Goal: Task Accomplishment & Management: Complete application form

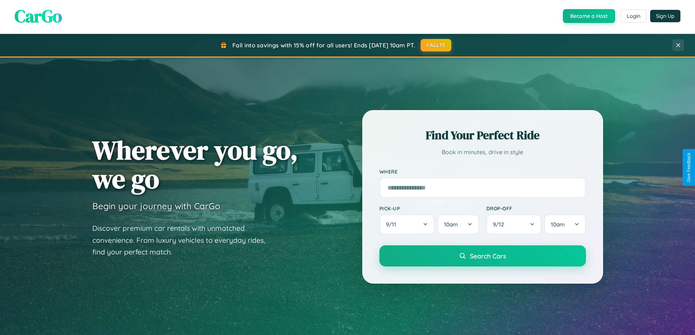
scroll to position [1404, 0]
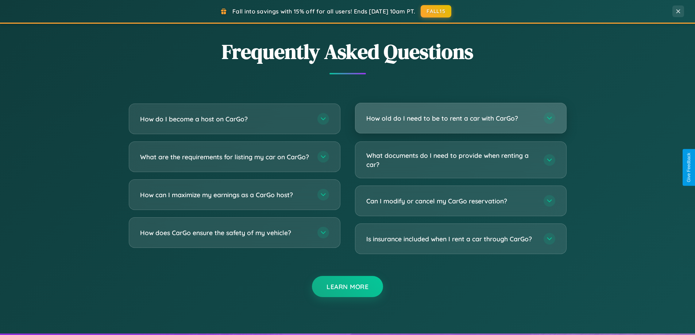
click at [461, 118] on h3 "How old do I need to be to rent a car with CarGo?" at bounding box center [451, 118] width 170 height 9
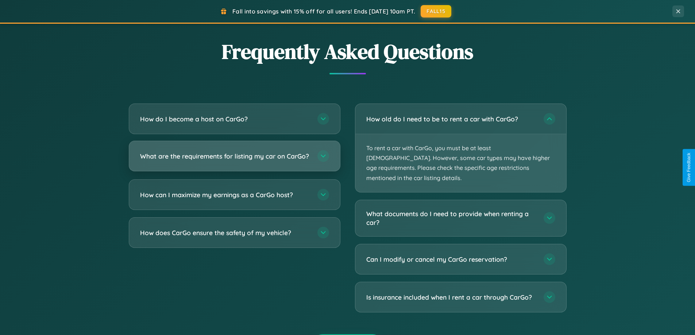
click at [234, 160] on h3 "What are the requirements for listing my car on CarGo?" at bounding box center [225, 156] width 170 height 9
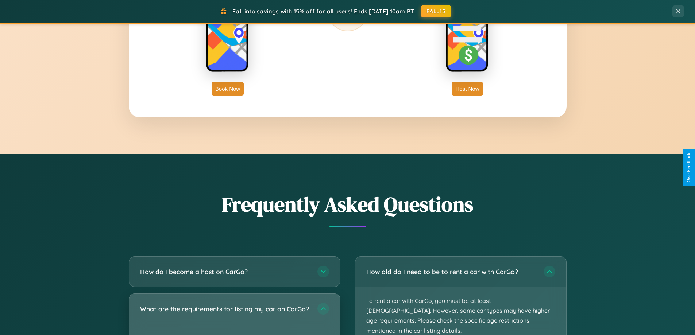
scroll to position [502, 0]
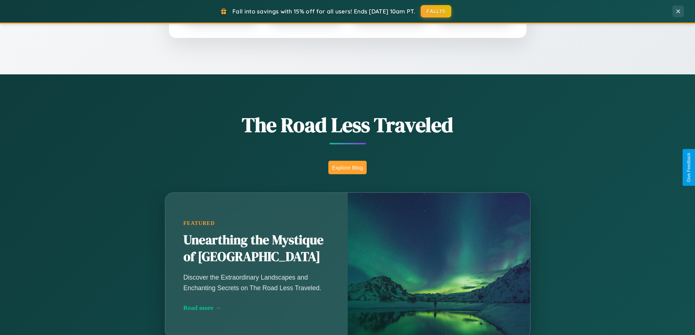
click at [347, 168] on button "Explore Blog" at bounding box center [347, 168] width 38 height 14
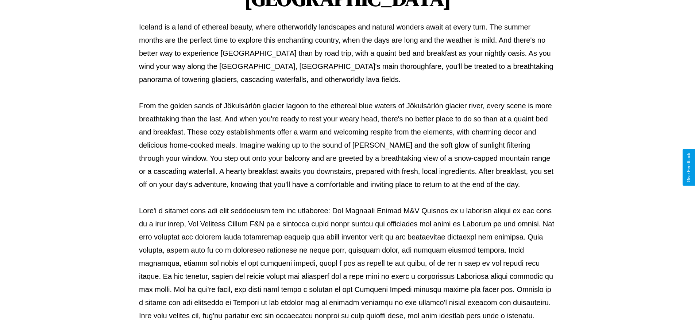
scroll to position [236, 0]
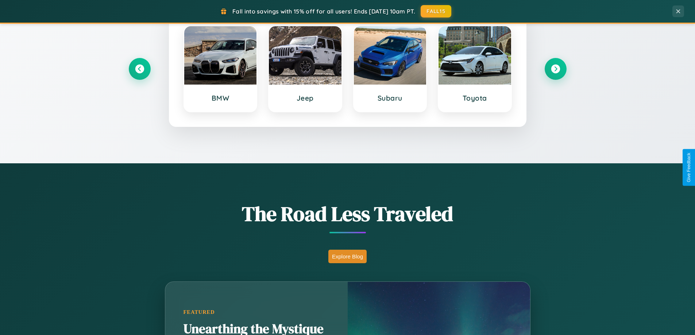
scroll to position [315, 0]
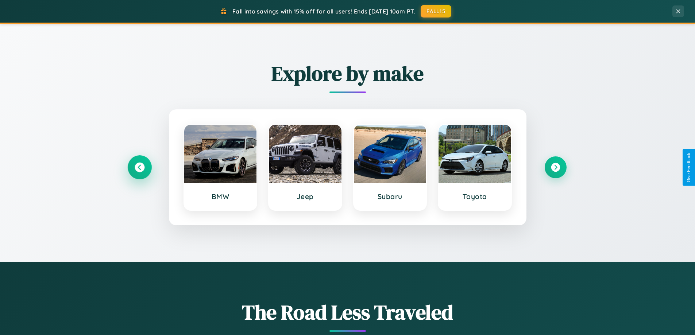
click at [139, 168] on icon at bounding box center [140, 168] width 10 height 10
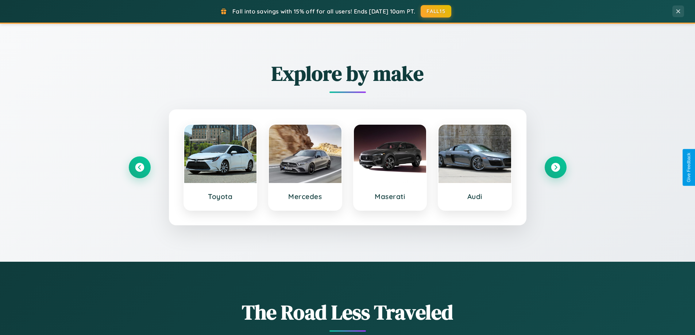
scroll to position [0, 0]
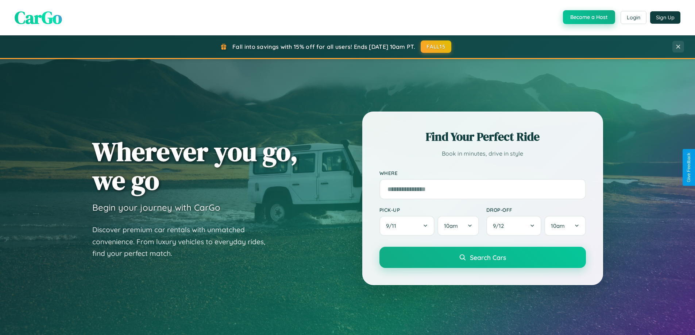
click at [588, 18] on button "Become a Host" at bounding box center [589, 17] width 52 height 14
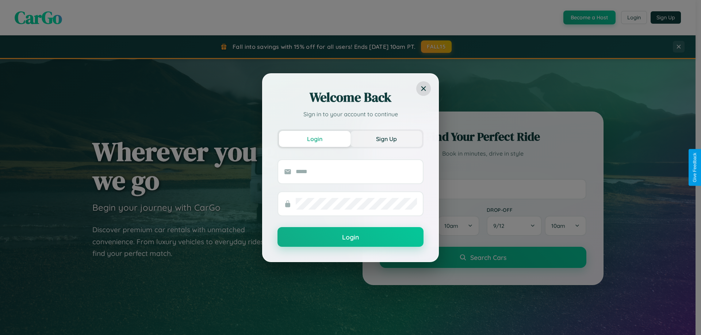
click at [386, 139] on button "Sign Up" at bounding box center [386, 139] width 72 height 16
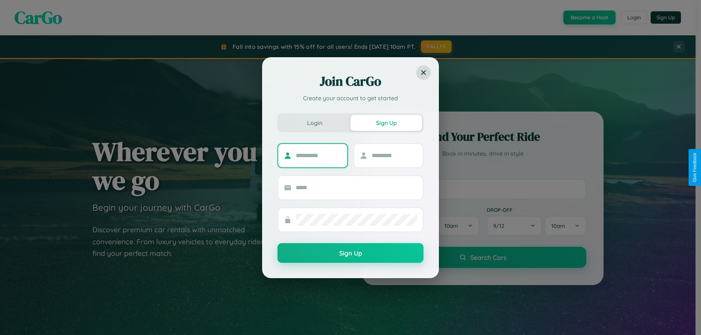
click at [318, 155] on input "text" at bounding box center [319, 156] width 46 height 12
type input "*******"
click at [394, 155] on input "text" at bounding box center [395, 156] width 46 height 12
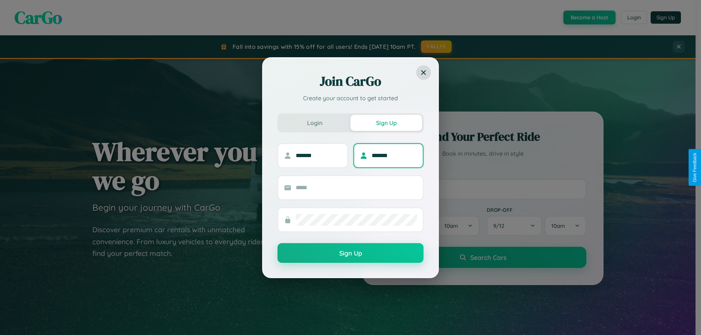
type input "*******"
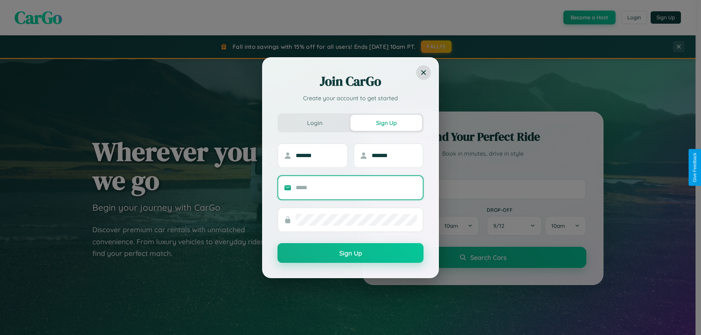
click at [356, 188] on input "text" at bounding box center [356, 188] width 121 height 12
type input "**********"
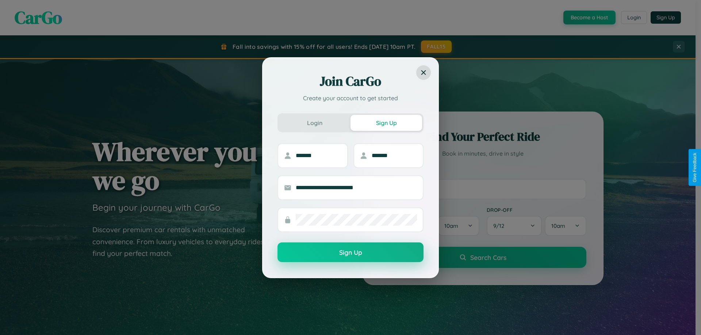
click at [350, 253] on button "Sign Up" at bounding box center [350, 253] width 146 height 20
